Goal: Check status: Check status

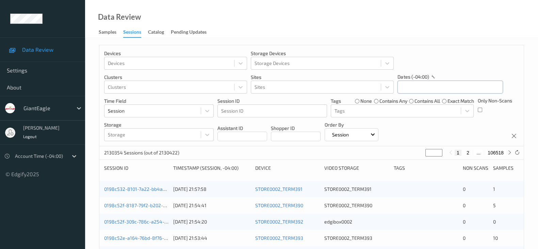
click at [423, 85] on input "text" at bounding box center [451, 87] width 106 height 13
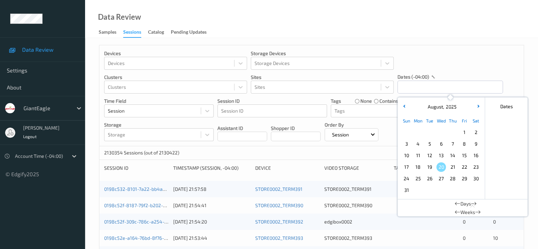
click at [405, 143] on span "3" at bounding box center [407, 144] width 10 height 10
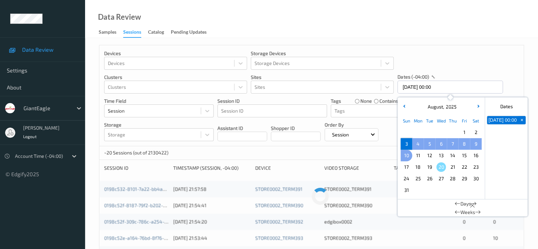
click at [403, 155] on span "10" at bounding box center [407, 156] width 10 height 10
type input "03/08/2025 00:00 -> 10/08/2025 23:59"
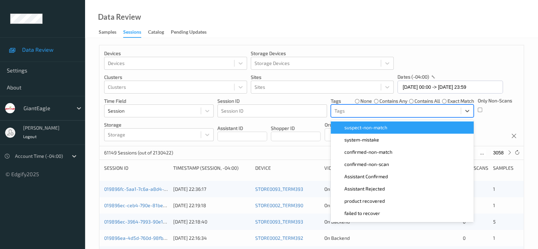
click at [415, 111] on div at bounding box center [396, 111] width 123 height 8
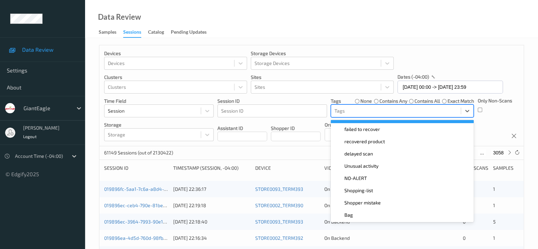
scroll to position [84, 0]
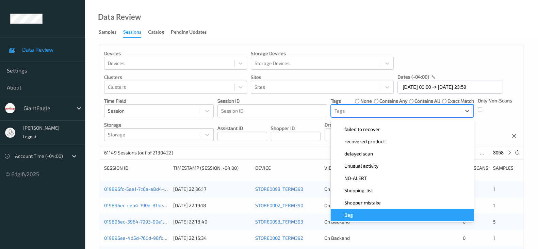
click at [390, 220] on div "Bag" at bounding box center [402, 215] width 143 height 12
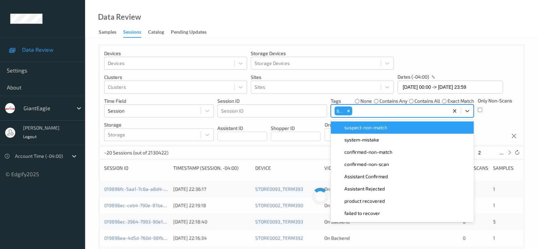
click at [497, 45] on div "Devices Devices Storage Devices Storage Devices Clusters Clusters Sites Sites d…" at bounding box center [311, 95] width 425 height 101
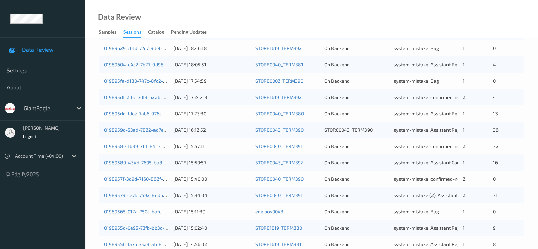
scroll to position [286, 0]
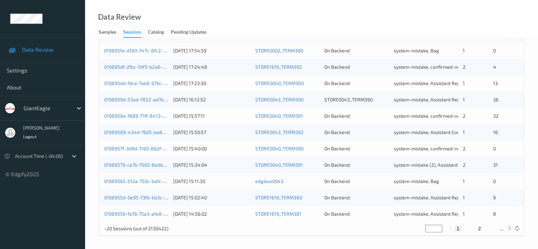
click at [479, 229] on button "2" at bounding box center [479, 229] width 7 height 6
type input "*"
click at [488, 230] on button "3" at bounding box center [487, 229] width 7 height 6
type input "*"
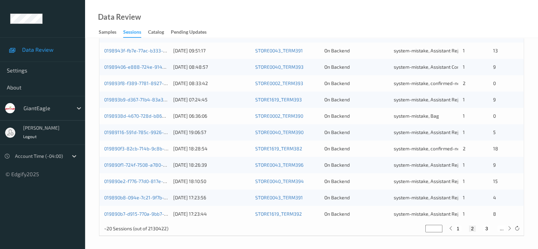
type input "*"
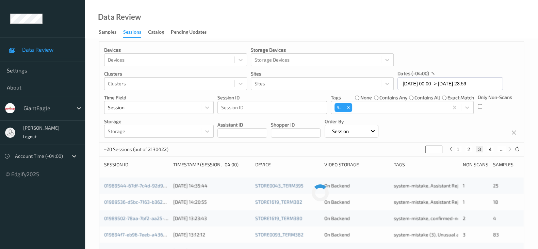
scroll to position [0, 0]
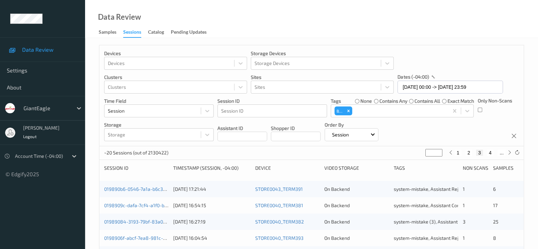
click at [490, 154] on button "4" at bounding box center [490, 153] width 7 height 6
type input "*"
click at [494, 151] on button "5" at bounding box center [493, 153] width 7 height 6
type input "*"
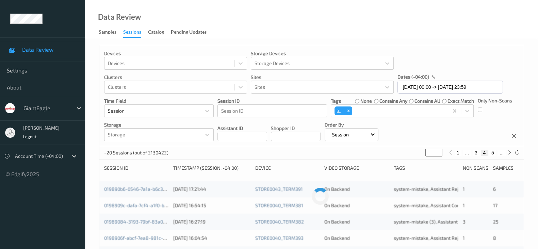
type input "*"
click at [494, 151] on button "6" at bounding box center [493, 153] width 7 height 6
type input "*"
click at [494, 151] on button "7" at bounding box center [493, 153] width 7 height 6
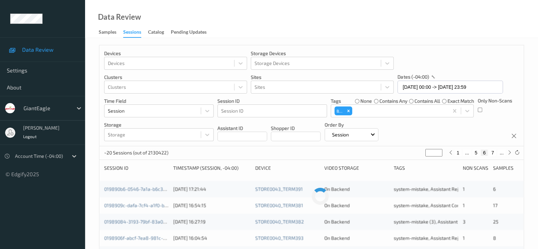
type input "*"
click at [494, 151] on button "9" at bounding box center [493, 153] width 7 height 6
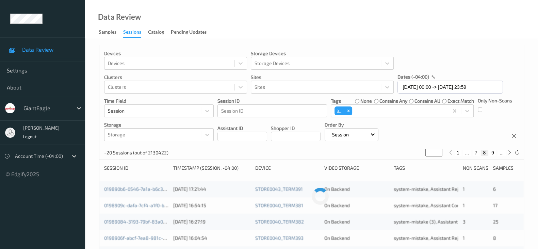
type input "*"
type input "**"
click at [494, 151] on button "11" at bounding box center [493, 153] width 10 height 6
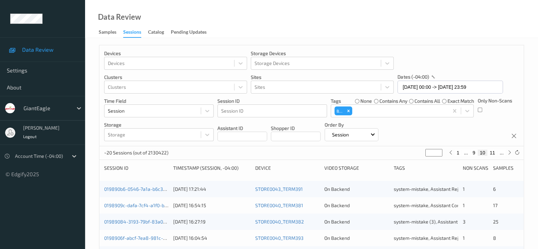
type input "**"
click at [494, 151] on button "12" at bounding box center [494, 153] width 10 height 6
type input "**"
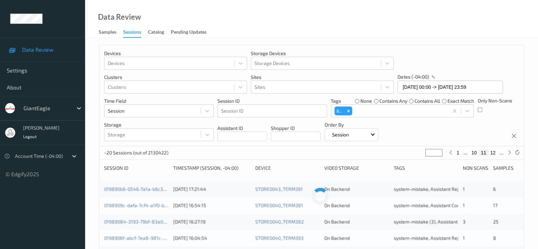
type input "**"
click at [494, 151] on button "14" at bounding box center [494, 153] width 10 height 6
type input "**"
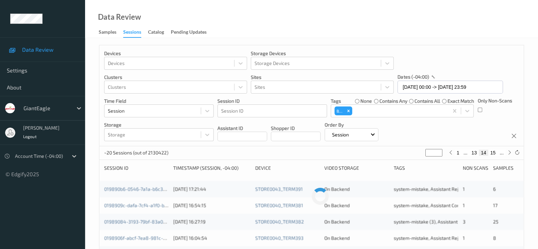
click at [494, 151] on button "15" at bounding box center [494, 153] width 10 height 6
type input "**"
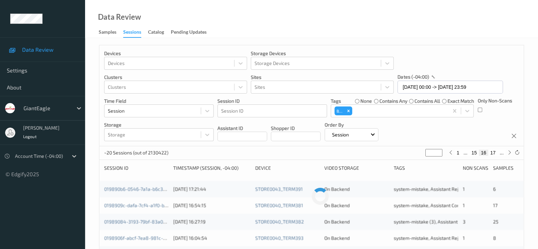
click at [502, 104] on p "Only Non-Scans" at bounding box center [495, 100] width 34 height 7
type input "**"
click at [410, 33] on div "Data Review Samples Sessions Catalog Pending Updates" at bounding box center [311, 19] width 453 height 38
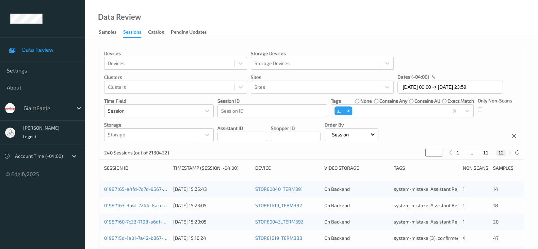
click at [410, 33] on div "Data Review Samples Sessions Catalog Pending Updates" at bounding box center [311, 19] width 453 height 38
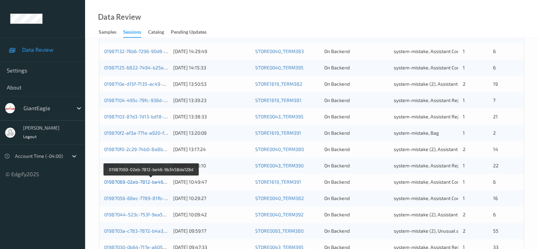
scroll to position [286, 0]
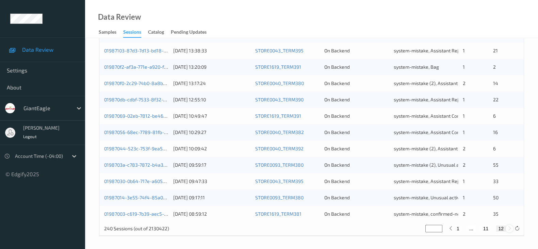
click at [510, 227] on icon at bounding box center [509, 228] width 5 height 5
click at [146, 184] on div "01987030-0b64-717e-a605-ccb4beb18420 03/08/2025 09:47:33 STORE0043_TERM395 On B…" at bounding box center [311, 181] width 425 height 16
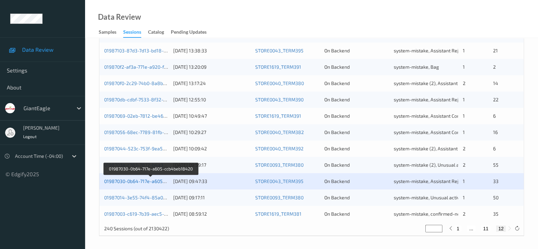
click at [146, 181] on link "01987030-0b64-717e-a605-ccb4beb18420" at bounding box center [150, 181] width 93 height 6
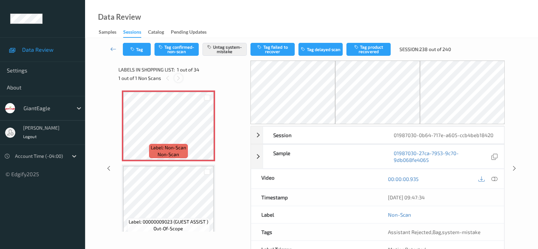
click at [179, 81] on icon at bounding box center [179, 78] width 6 height 6
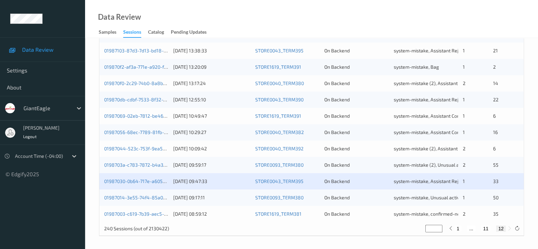
scroll to position [286, 0]
click at [486, 228] on button "11" at bounding box center [487, 229] width 10 height 6
type input "**"
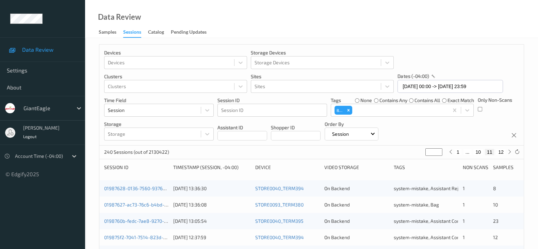
scroll to position [0, 0]
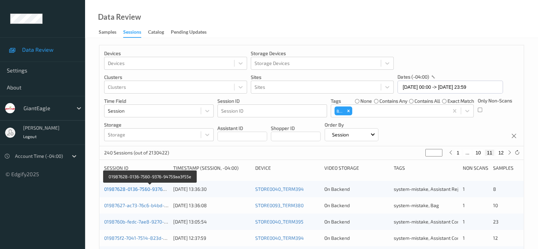
click at [130, 188] on link "01987628-0136-7560-9376-94759aa3f55e" at bounding box center [150, 189] width 92 height 6
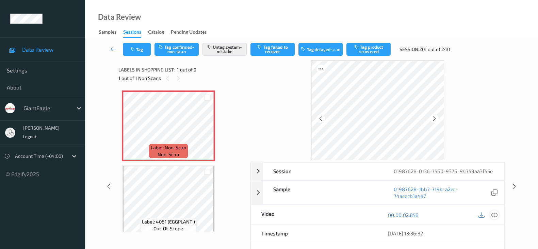
click at [496, 212] on icon at bounding box center [495, 215] width 6 height 6
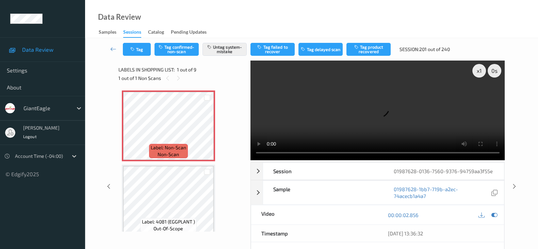
click at [527, 114] on div "Tag Tag confirmed-non-scan Untag system-mistake Tag failed to recover Tag delay…" at bounding box center [311, 182] width 453 height 288
click at [326, 13] on div "Data Review Samples Sessions Catalog Pending Updates" at bounding box center [311, 19] width 453 height 38
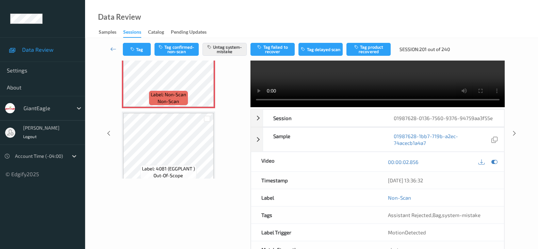
scroll to position [72, 0]
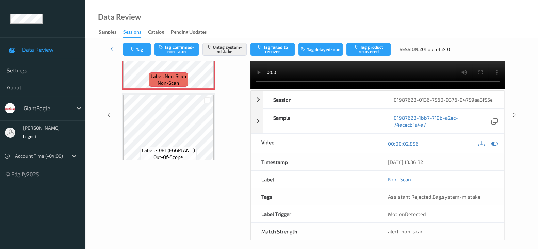
click at [535, 100] on div "Tag Tag confirmed-non-scan Untag system-mistake Tag failed to recover Tag delay…" at bounding box center [311, 111] width 453 height 288
click at [199, 209] on div "Labels in shopping list: 1 out of 9 1 out of 1 Non Scans Label: Non-Scan non-sc…" at bounding box center [182, 115] width 127 height 252
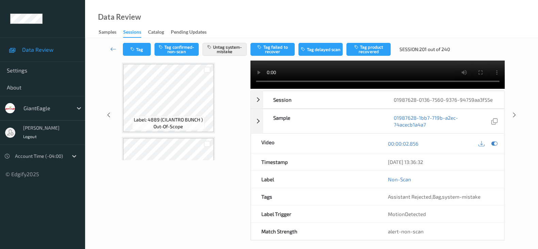
scroll to position [63, 0]
click at [212, 227] on div "Labels in shopping list: 1 out of 9 1 out of 1 Non Scans Label: Non-Scan non-sc…" at bounding box center [182, 115] width 127 height 252
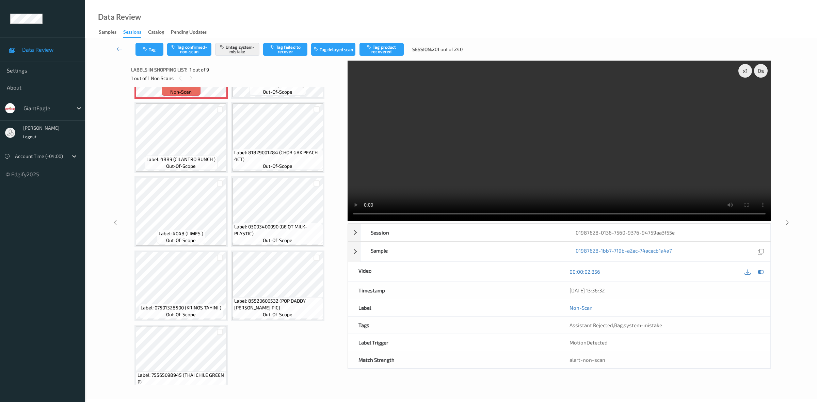
scroll to position [62, 0]
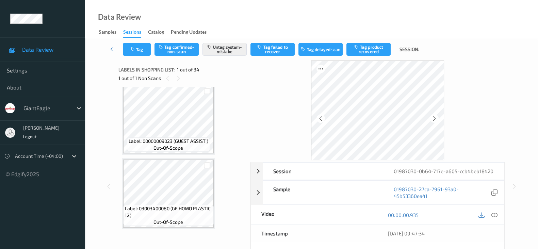
scroll to position [42, 0]
